Goal: Complete application form

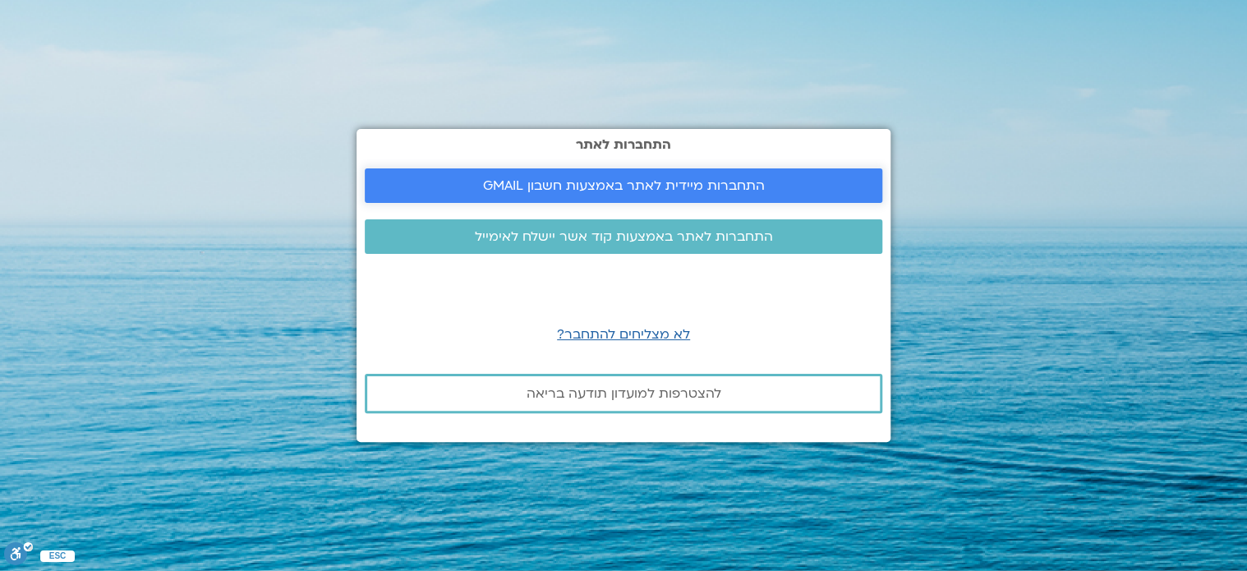
click at [623, 178] on span "התחברות מיידית לאתר באמצעות חשבון GMAIL" at bounding box center [624, 185] width 282 height 15
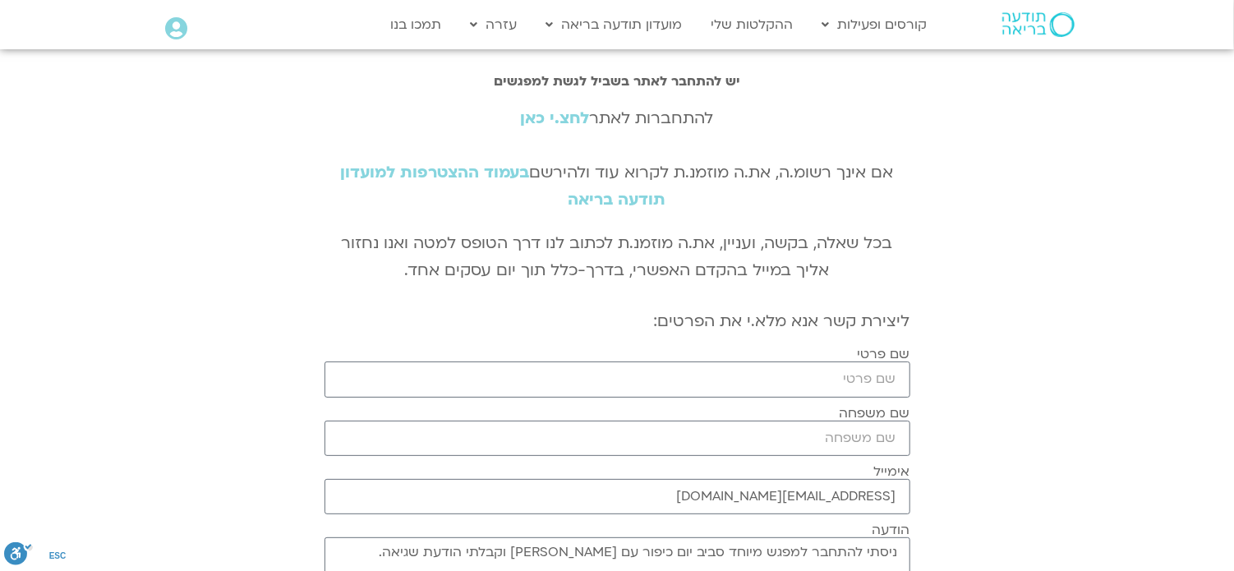
click at [556, 114] on link "לחצ.י כאן" at bounding box center [555, 118] width 69 height 21
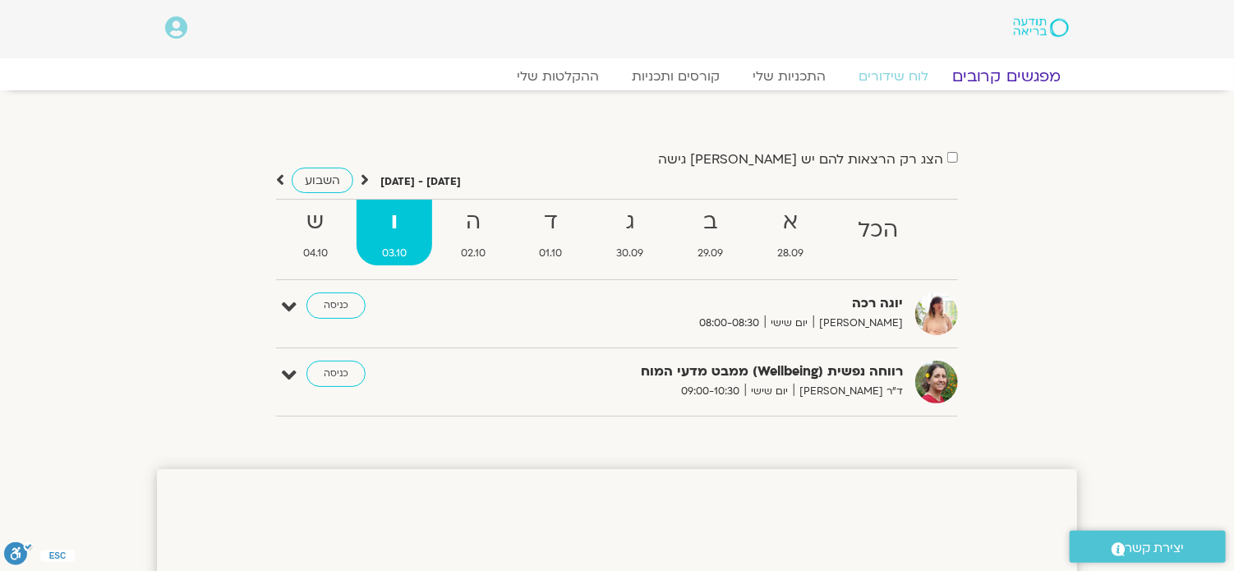
click at [1005, 75] on link "מפגשים קרובים" at bounding box center [1006, 77] width 149 height 20
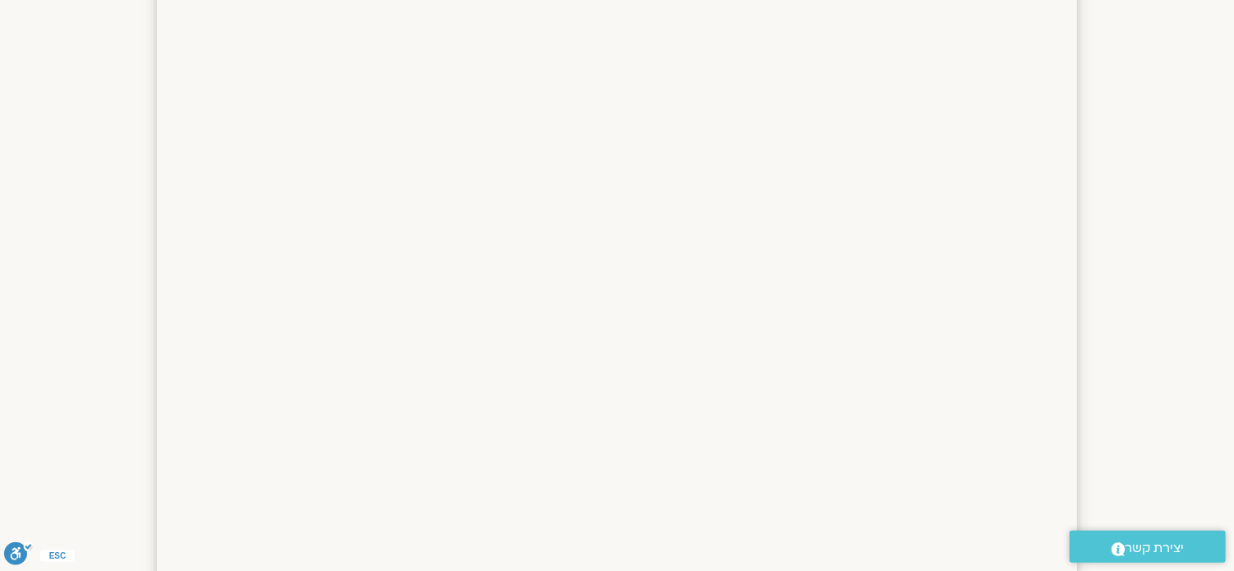
scroll to position [657, 0]
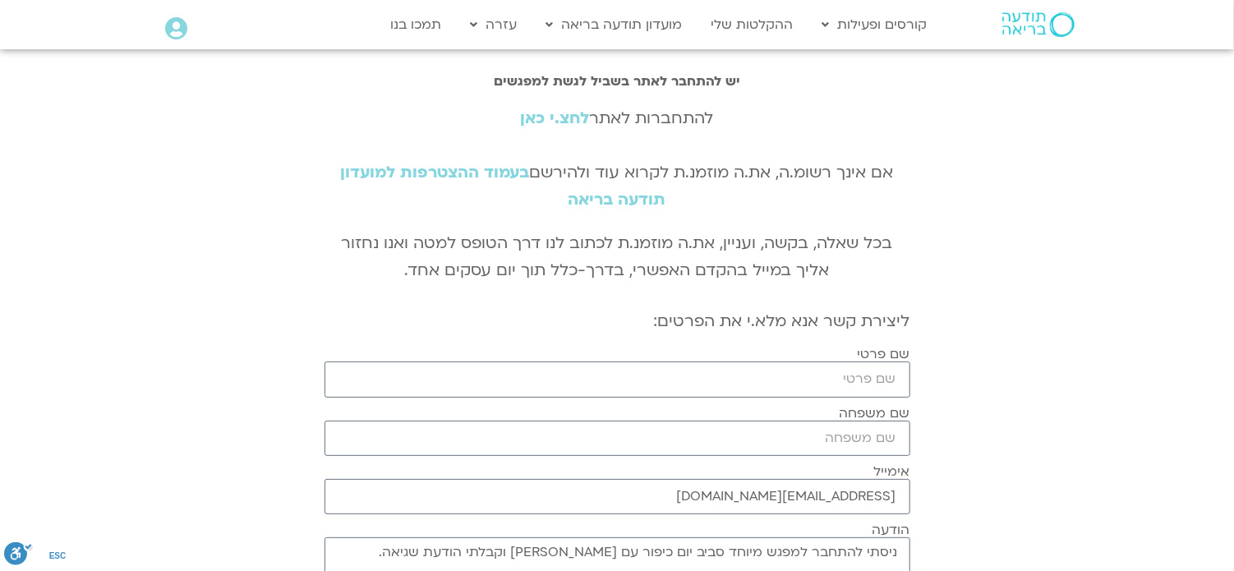
scroll to position [82, 0]
click at [825, 388] on input "שם פרטי" at bounding box center [617, 378] width 586 height 35
type input "חיה"
type input "לייב ישי"
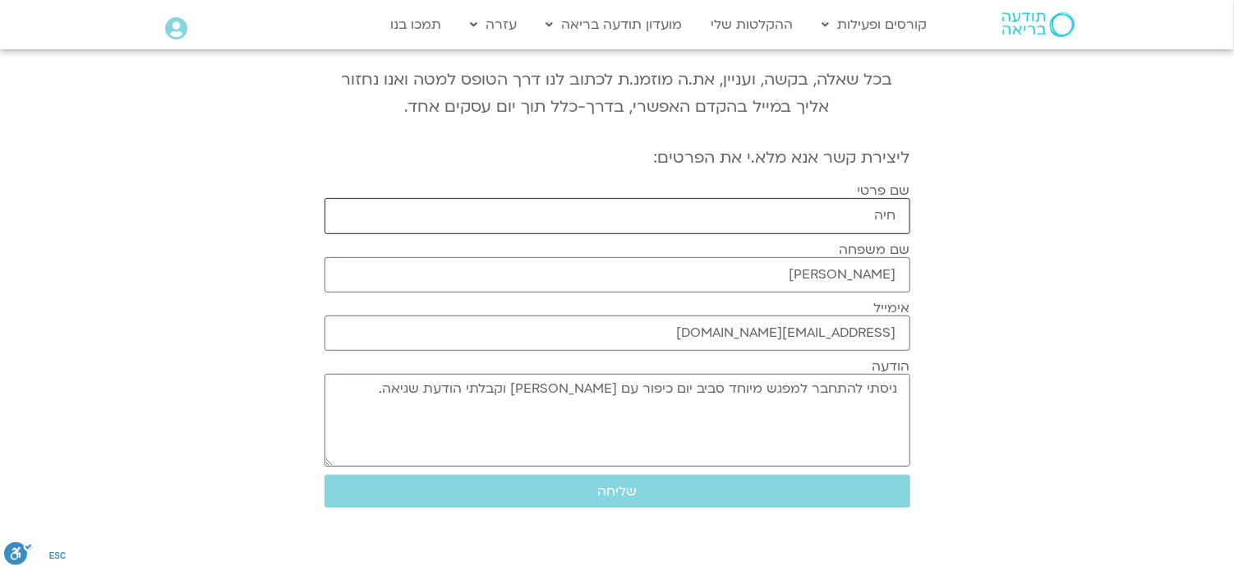
scroll to position [164, 0]
click at [638, 485] on span "שליחה" at bounding box center [617, 490] width 546 height 15
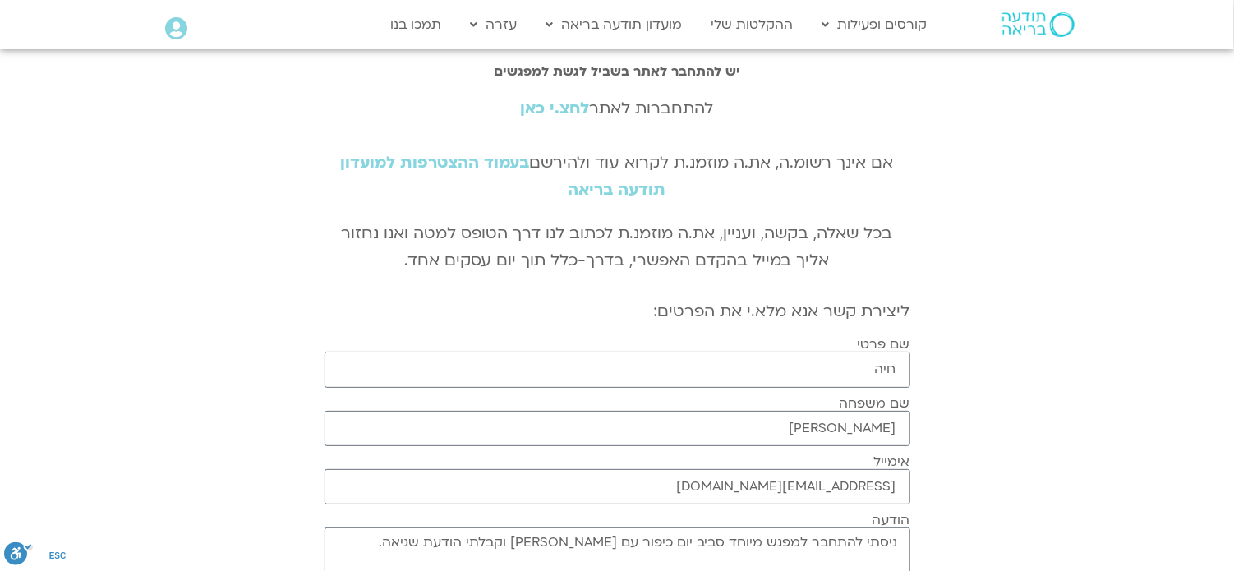
scroll to position [0, 0]
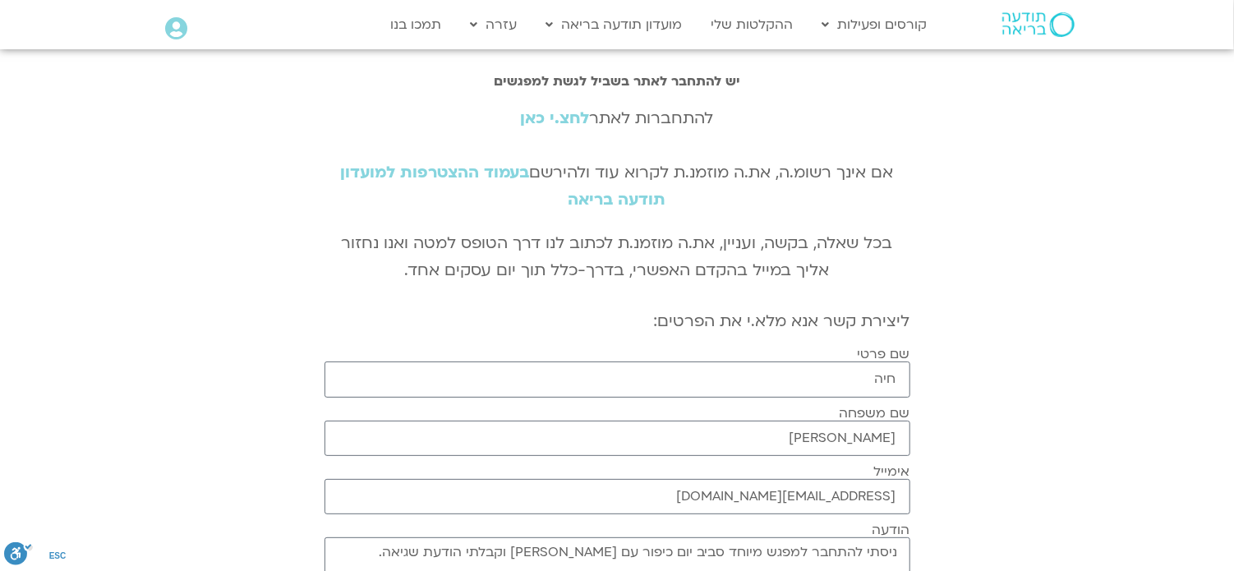
click at [551, 120] on link "לחצ.י כאן" at bounding box center [555, 118] width 69 height 21
